Goal: Find specific page/section: Find specific page/section

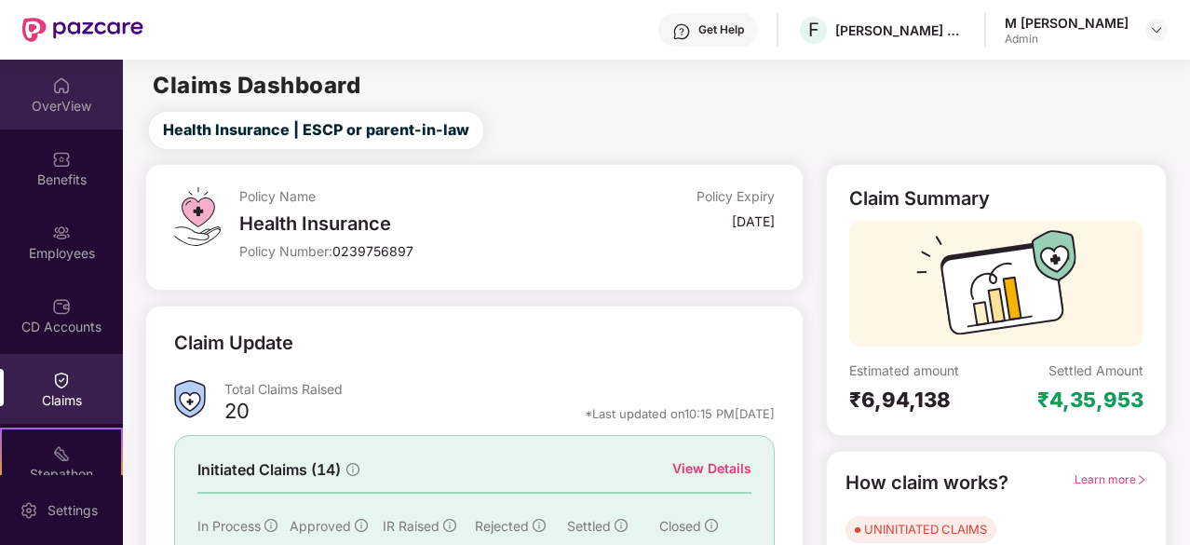
click at [68, 98] on div "OverView" at bounding box center [61, 106] width 123 height 19
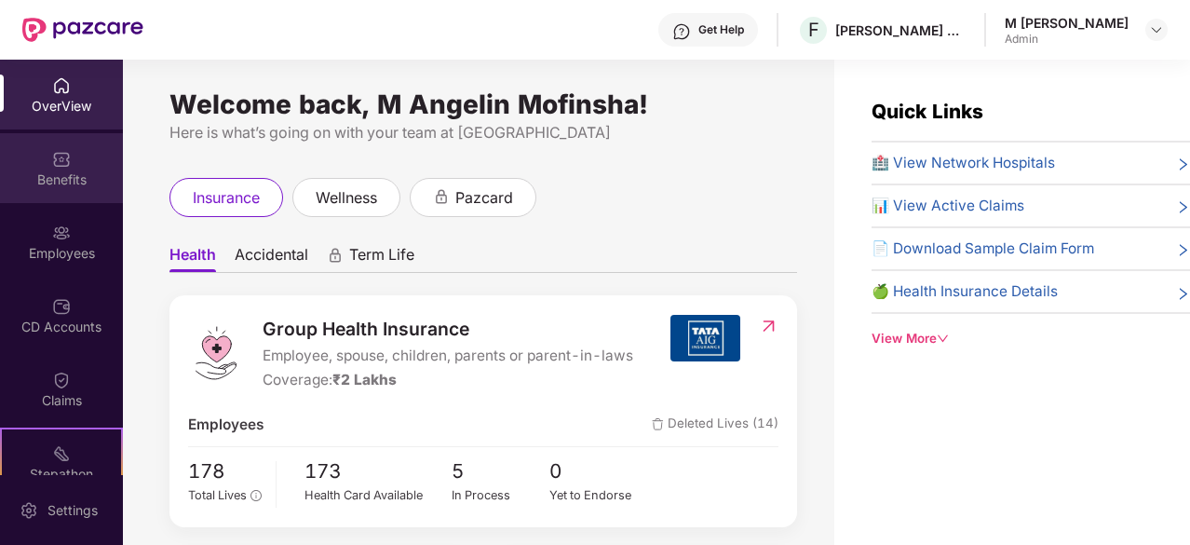
click at [92, 191] on div "Benefits" at bounding box center [61, 168] width 123 height 70
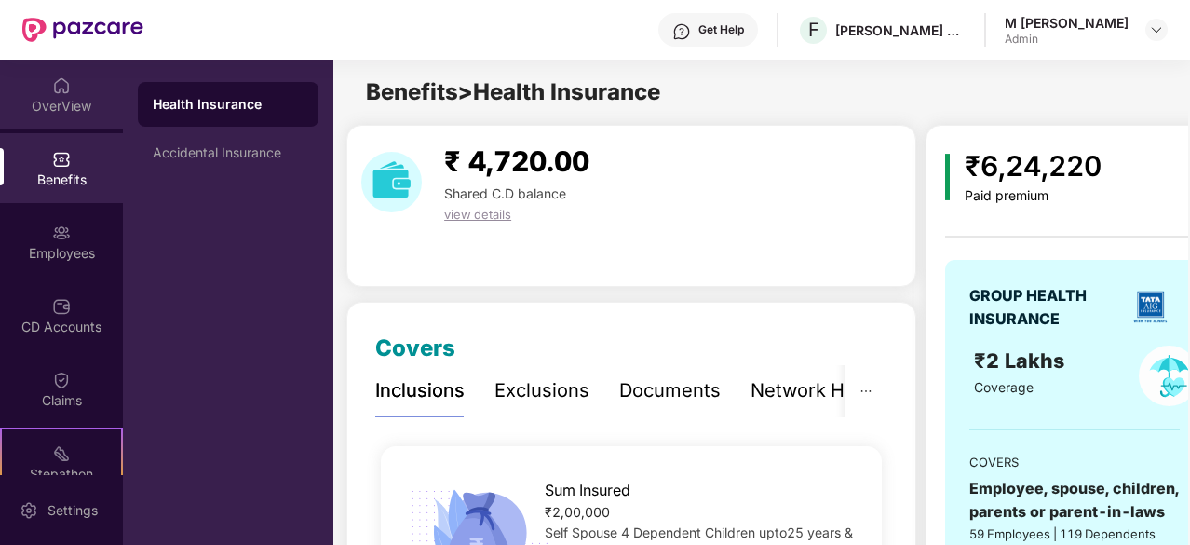
click at [78, 111] on div "OverView" at bounding box center [61, 106] width 123 height 19
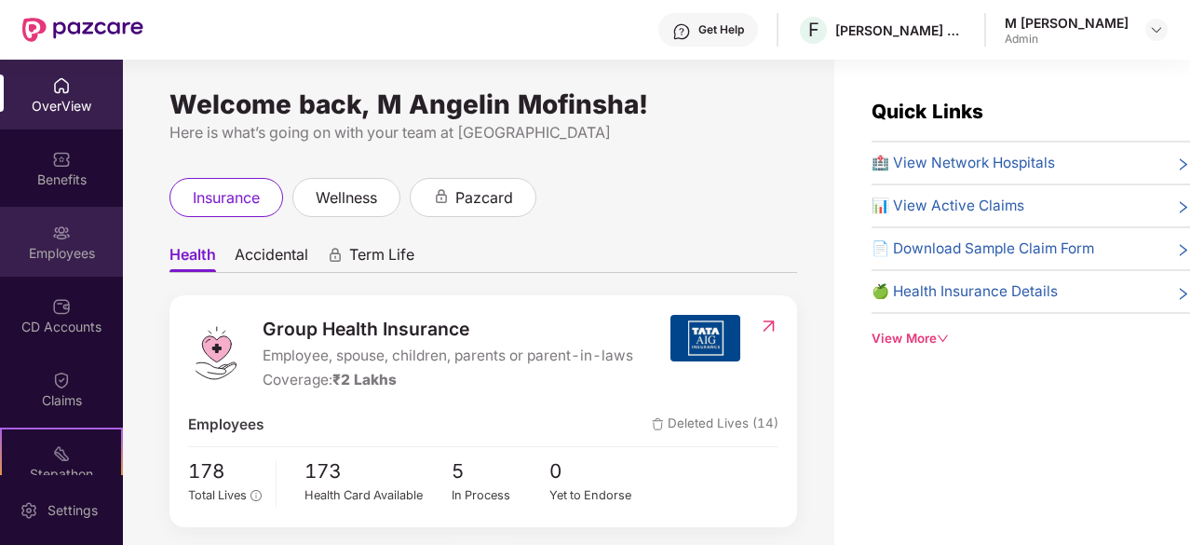
click at [68, 262] on div "Employees" at bounding box center [61, 242] width 123 height 70
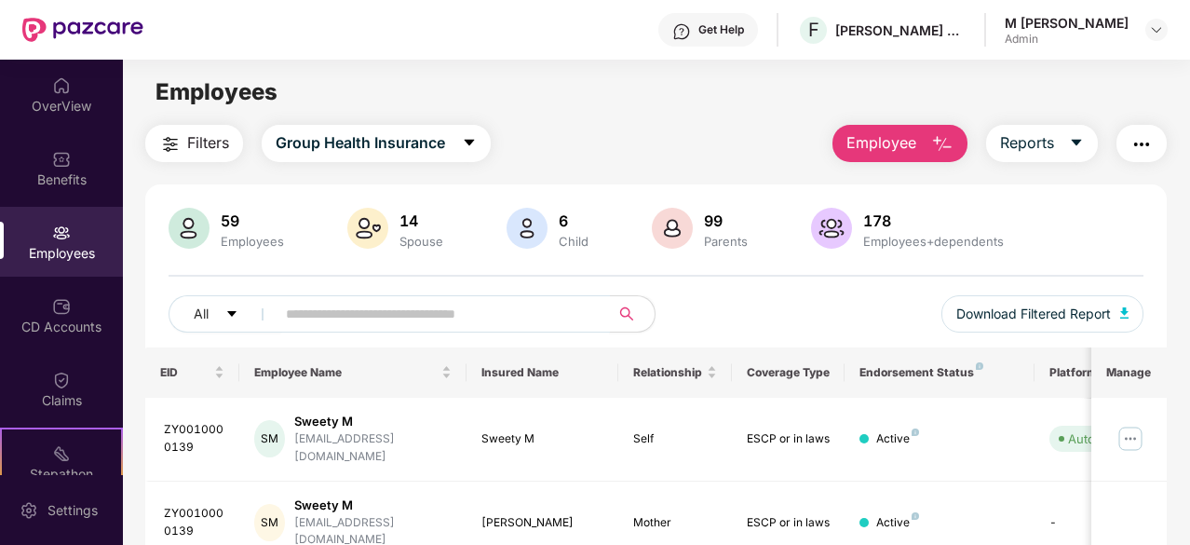
click at [294, 327] on span at bounding box center [437, 313] width 347 height 37
click at [444, 148] on span "Group Health Insurance" at bounding box center [361, 142] width 170 height 23
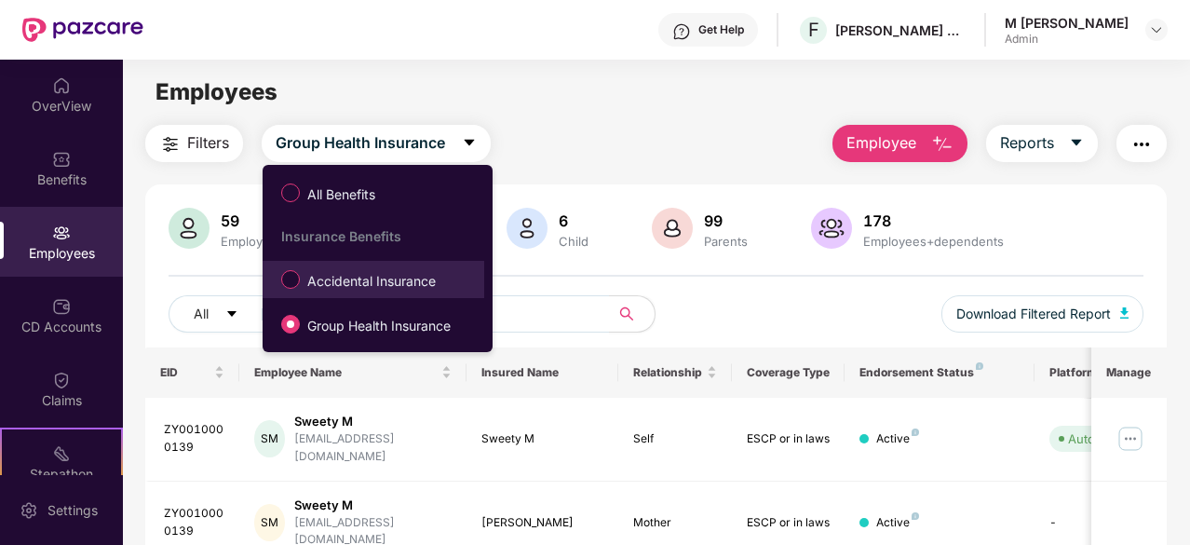
click at [352, 291] on span "Accidental Insurance" at bounding box center [371, 281] width 143 height 20
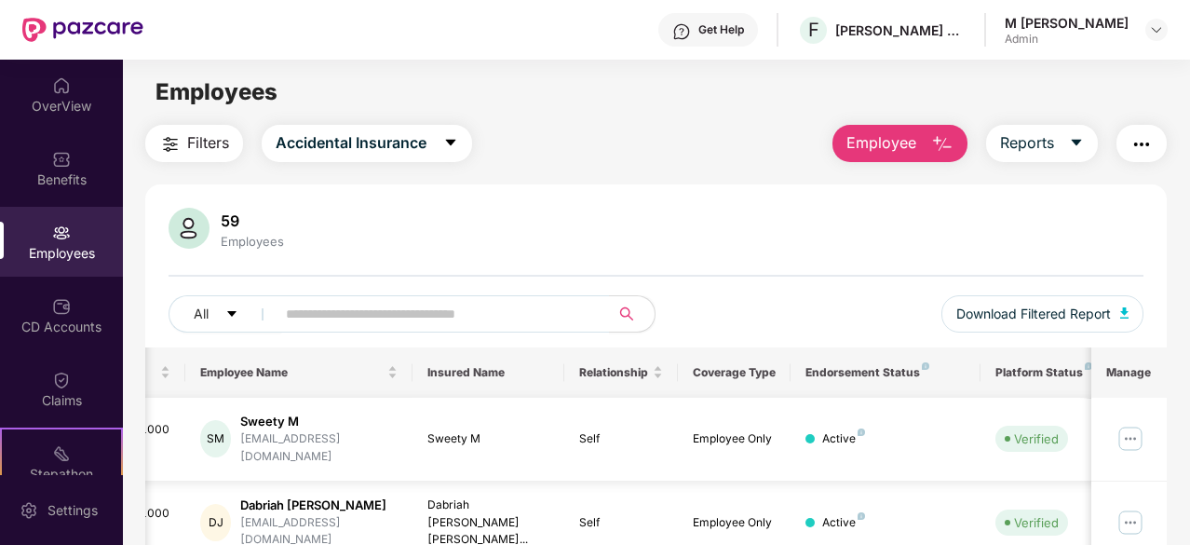
scroll to position [0, 57]
click at [414, 318] on input "text" at bounding box center [435, 314] width 299 height 28
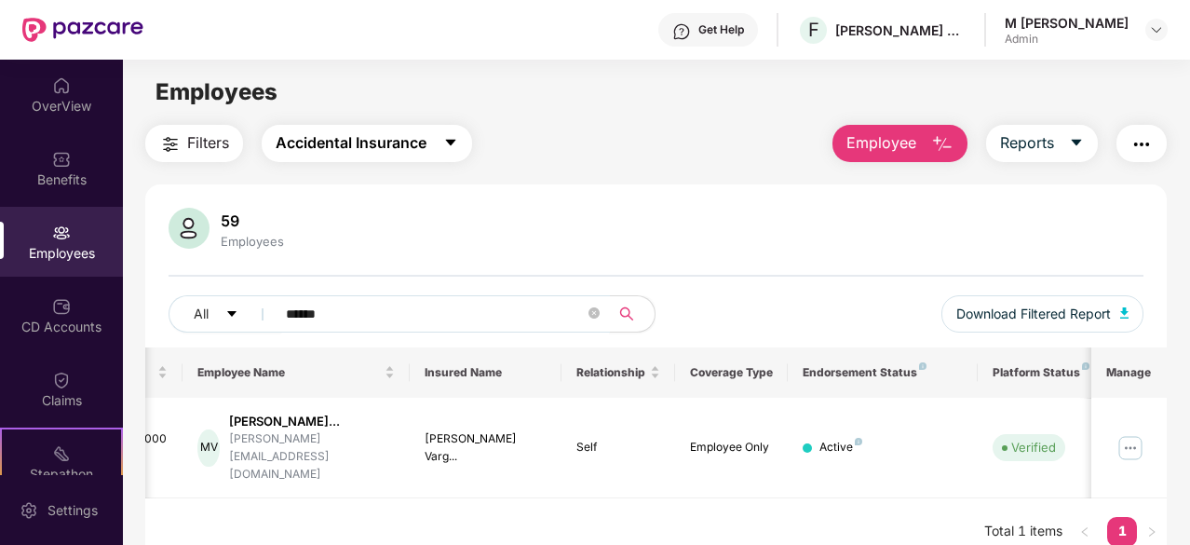
type input "******"
click at [407, 131] on span "Accidental Insurance" at bounding box center [351, 142] width 151 height 23
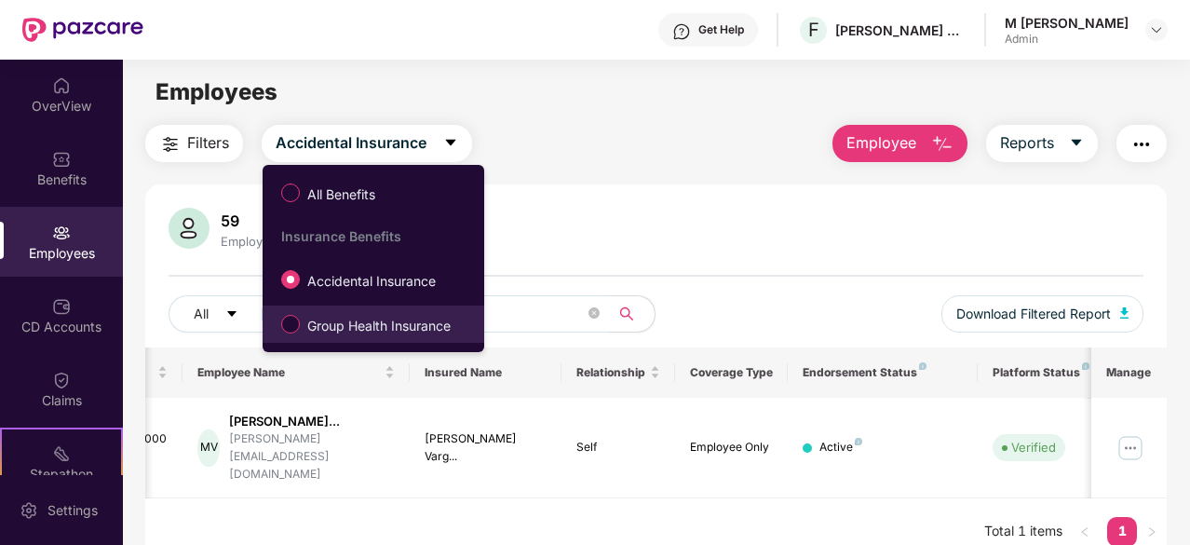
click at [337, 319] on span "Group Health Insurance" at bounding box center [379, 326] width 158 height 20
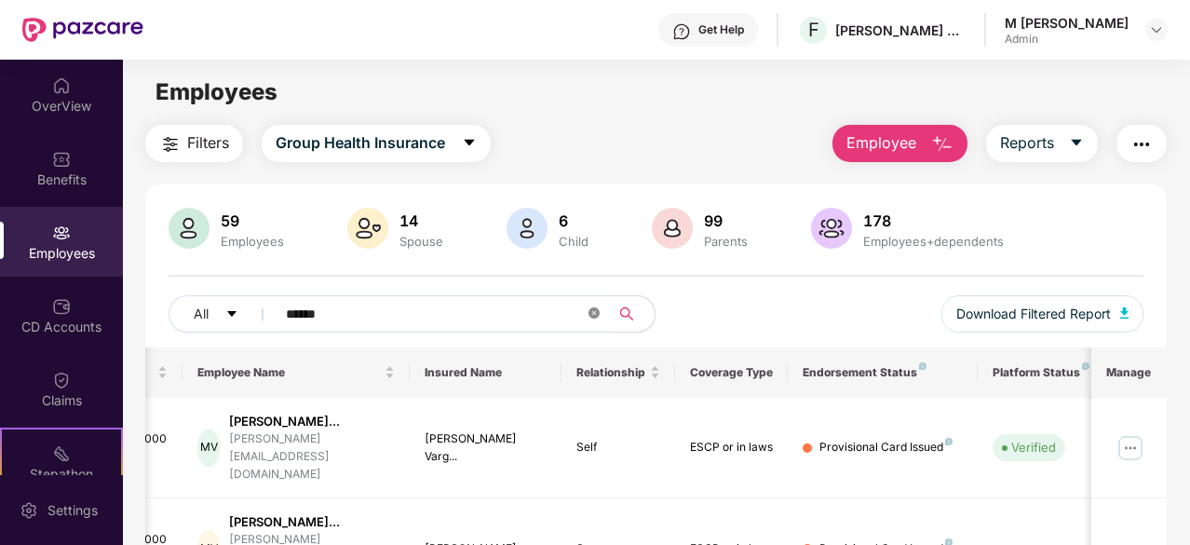
click at [592, 307] on icon "close-circle" at bounding box center [594, 312] width 11 height 11
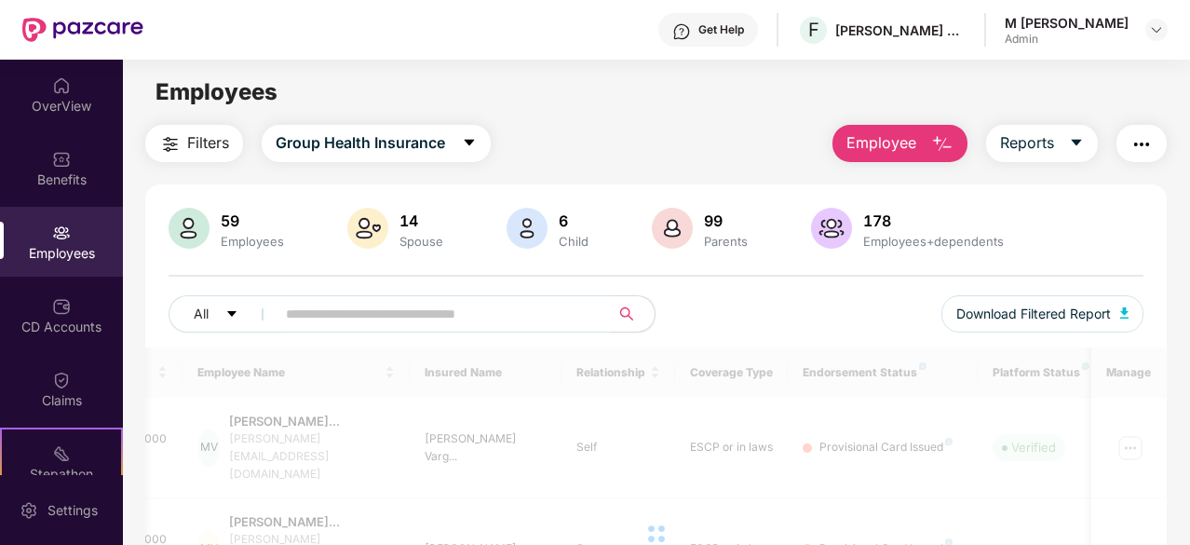
click at [462, 313] on input "text" at bounding box center [435, 314] width 299 height 28
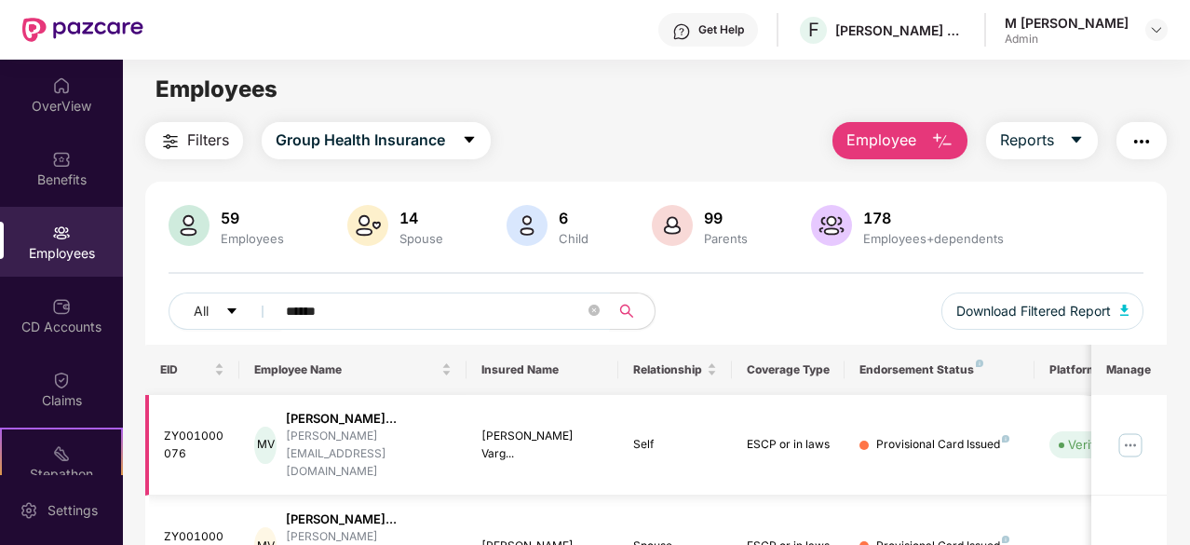
scroll to position [0, 0]
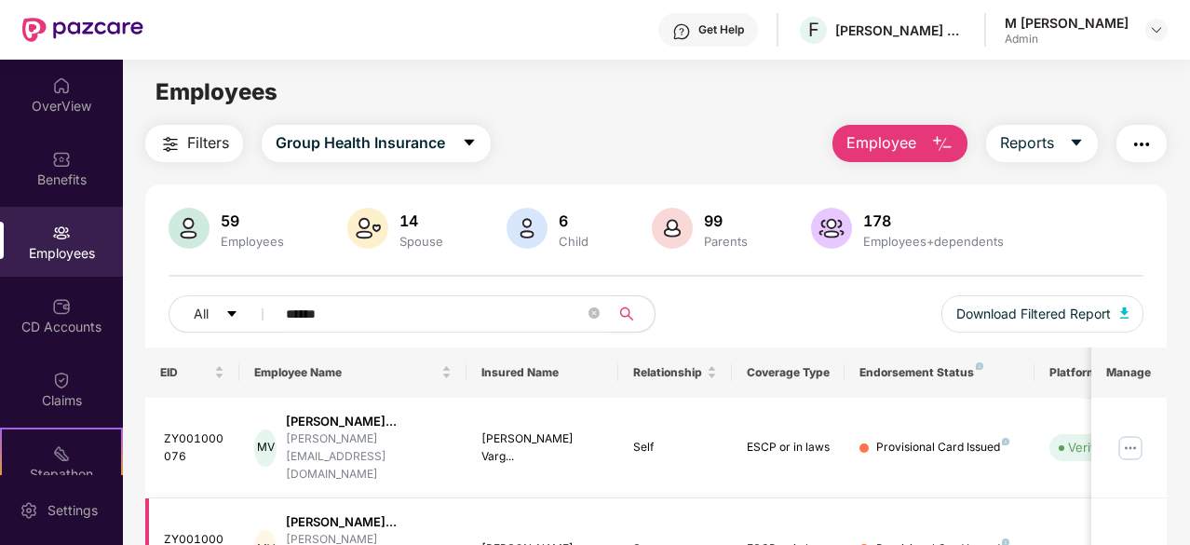
type input "******"
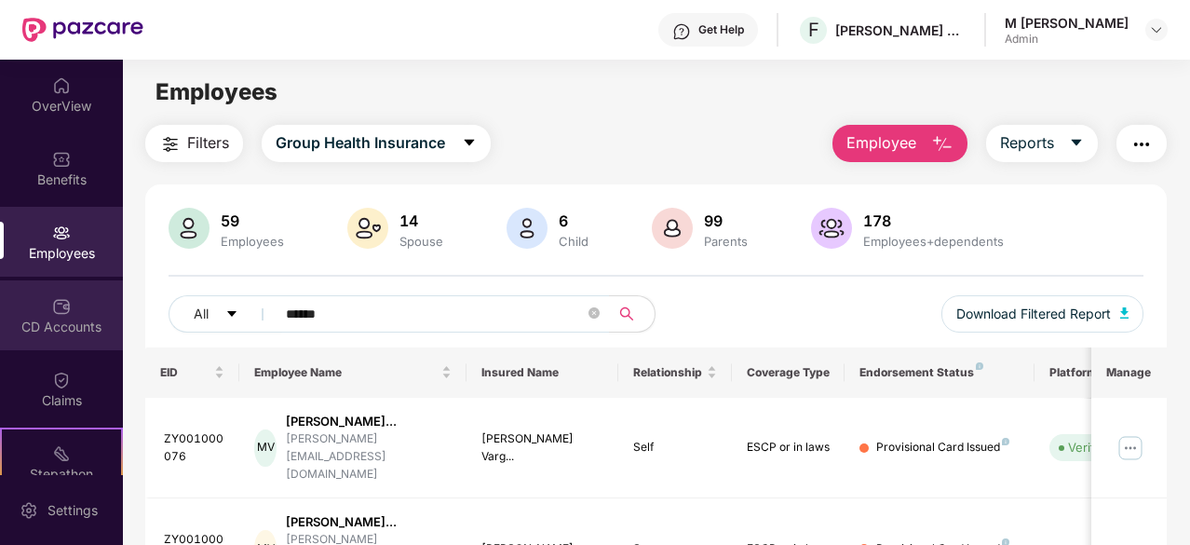
click at [56, 311] on img at bounding box center [61, 306] width 19 height 19
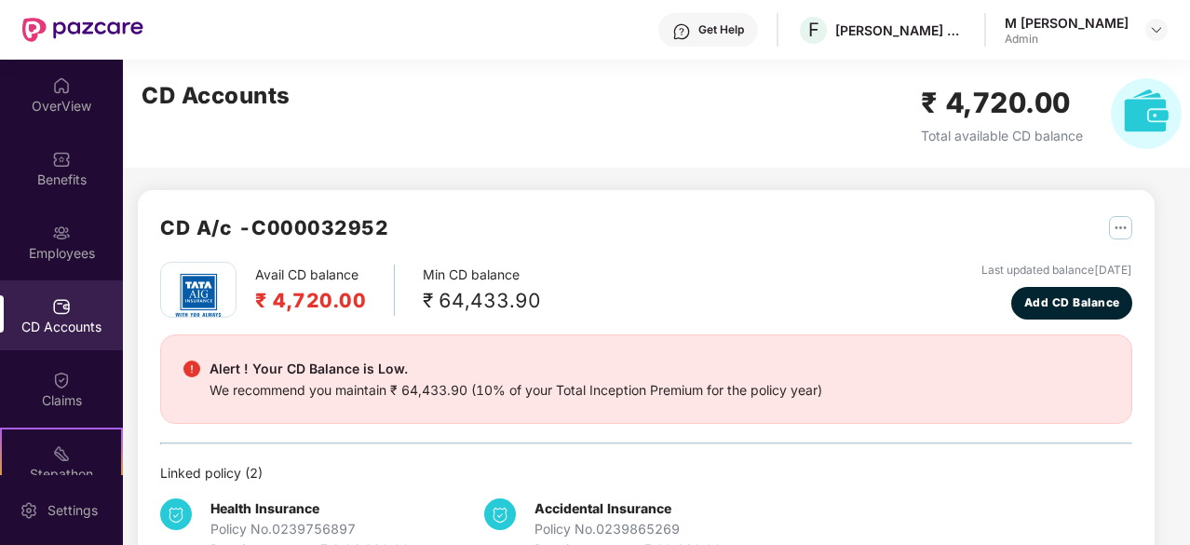
scroll to position [58, 0]
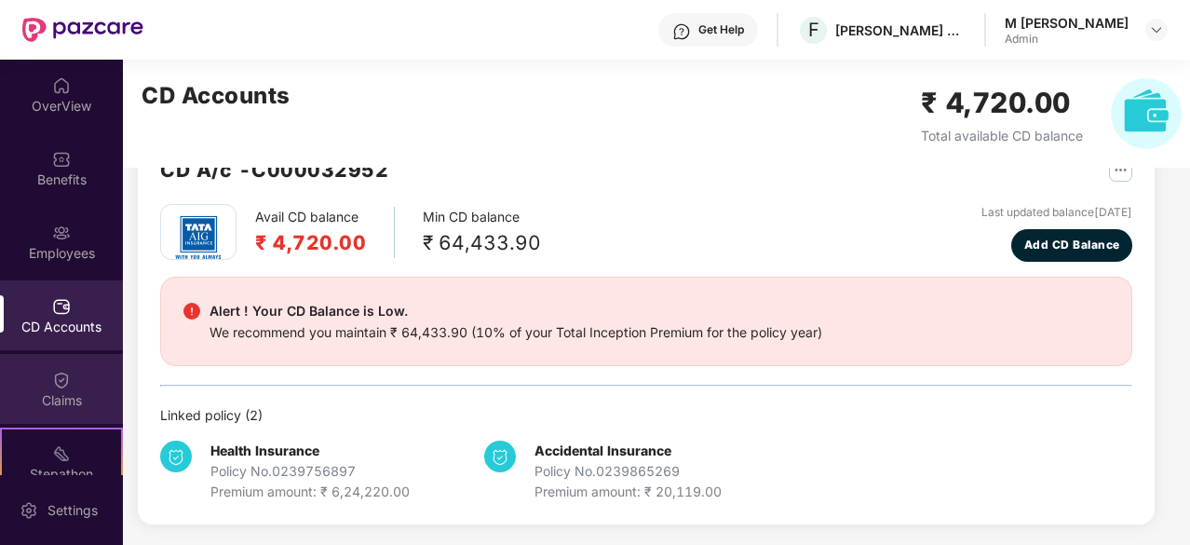
click at [78, 377] on div "Claims" at bounding box center [61, 389] width 123 height 70
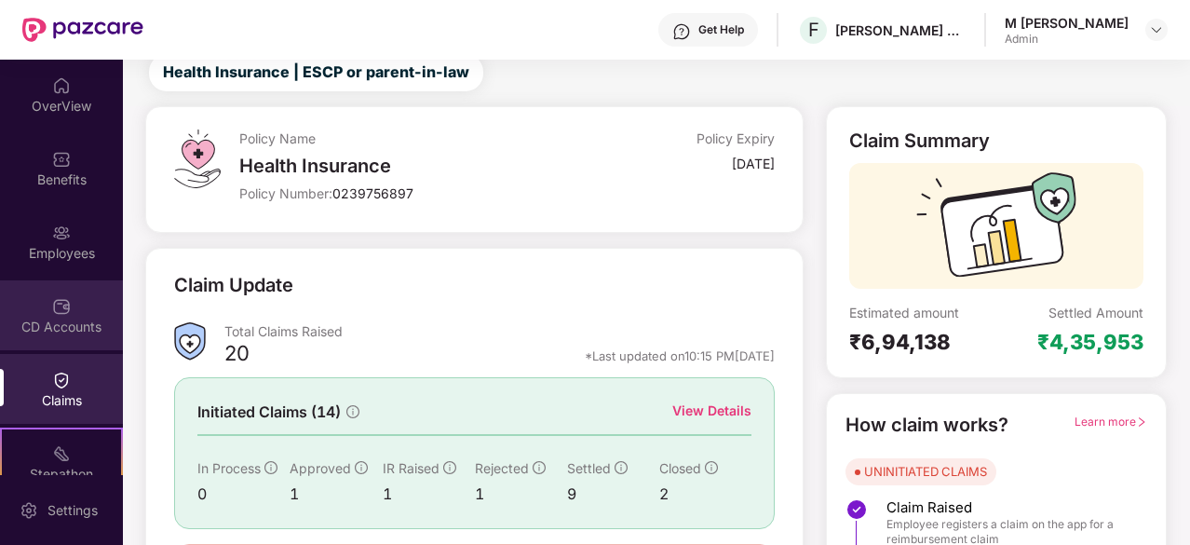
click at [50, 321] on div "CD Accounts" at bounding box center [61, 327] width 123 height 19
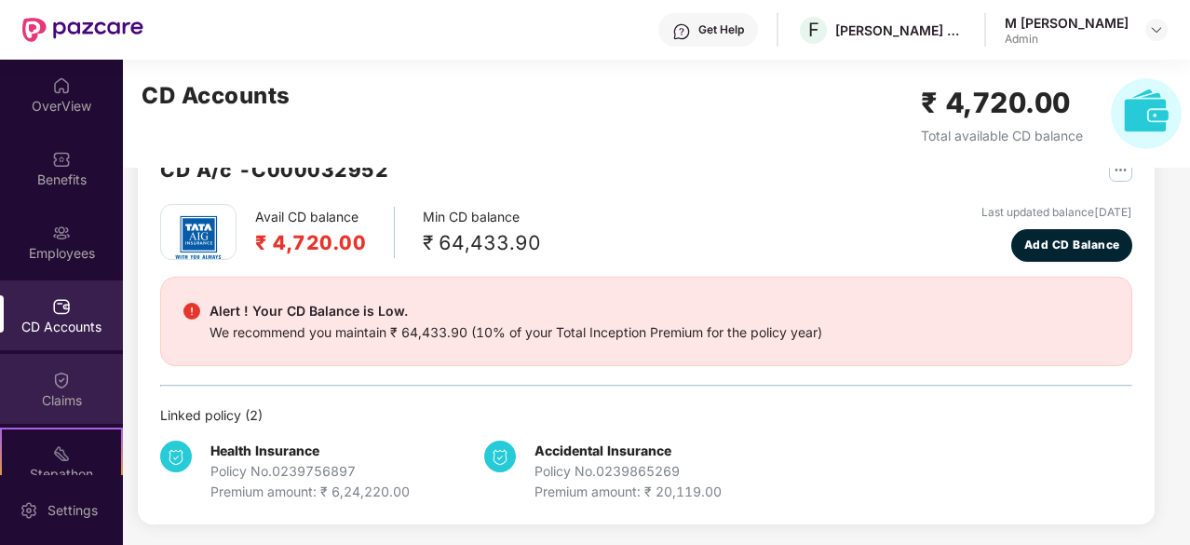
click at [71, 385] on div "Claims" at bounding box center [61, 389] width 123 height 70
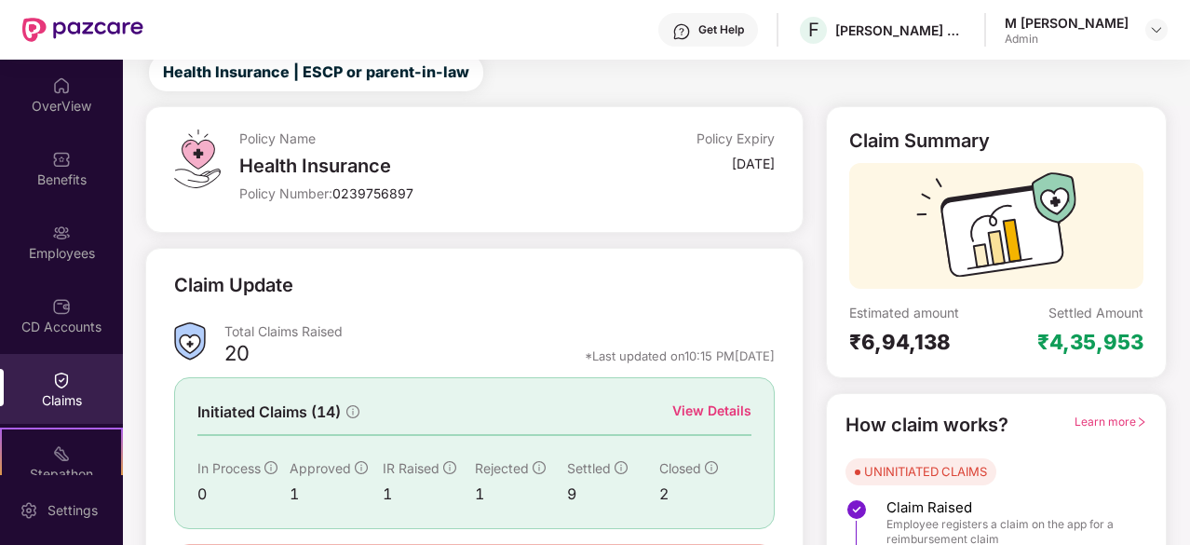
scroll to position [183, 0]
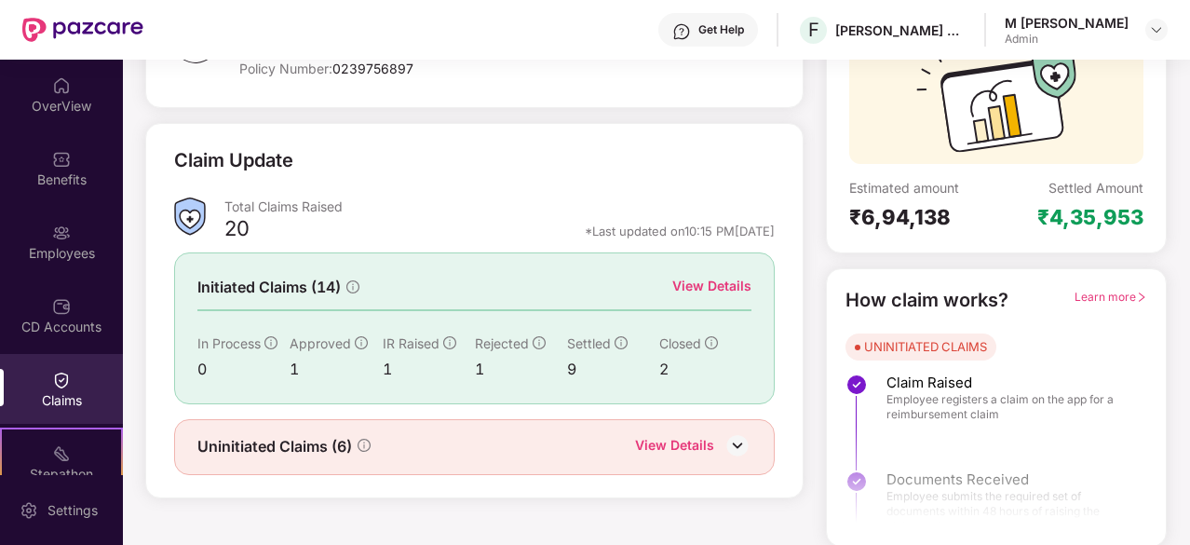
click at [724, 452] on img at bounding box center [738, 445] width 28 height 28
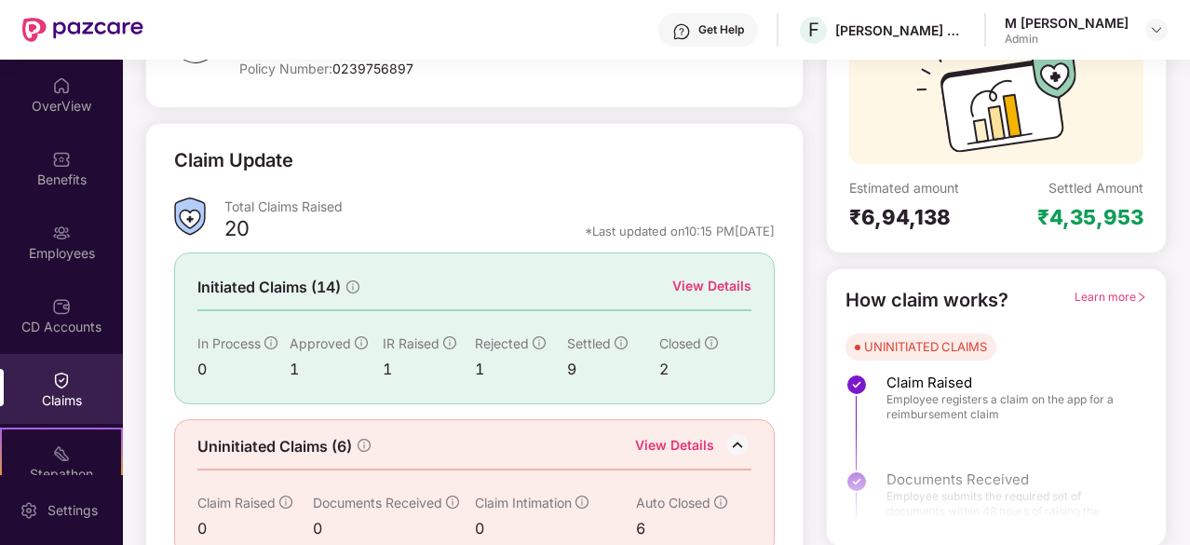
scroll to position [212, 0]
